Goal: Information Seeking & Learning: Learn about a topic

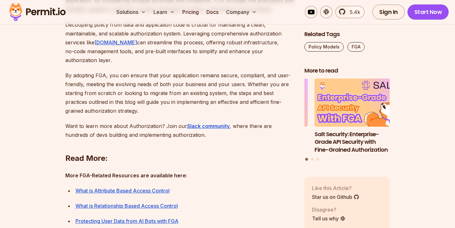
scroll to position [5425, 0]
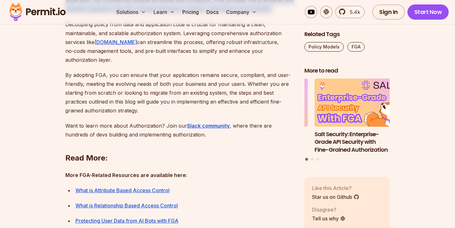
drag, startPoint x: 64, startPoint y: 90, endPoint x: 258, endPoint y: 120, distance: 196.1
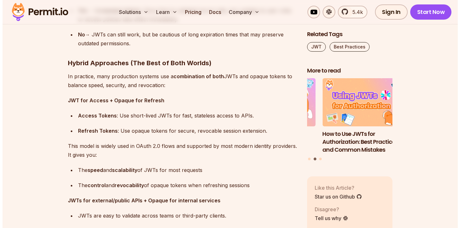
scroll to position [4273, 0]
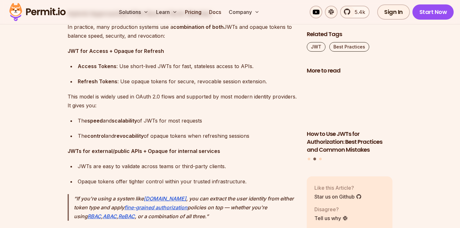
scroll to position [4284, 0]
